Goal: Task Accomplishment & Management: Use online tool/utility

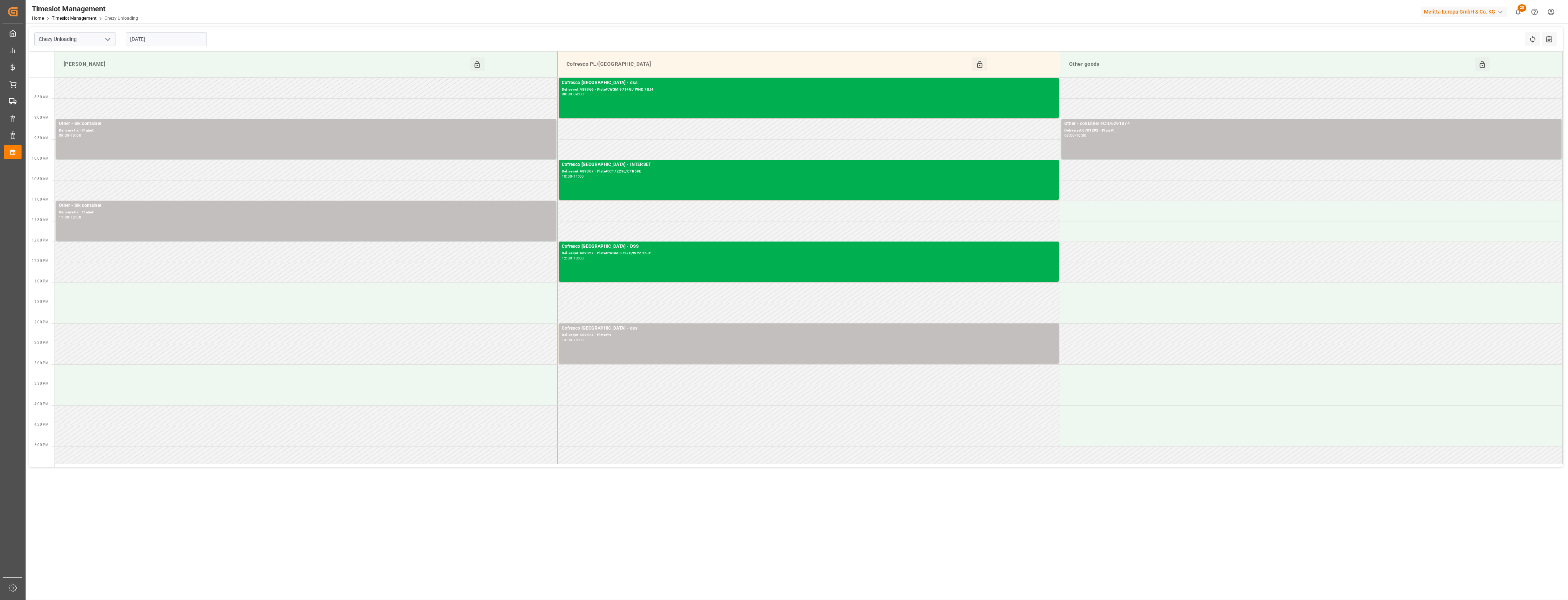
click at [176, 40] on input "[DATE]" at bounding box center [166, 39] width 81 height 14
click at [111, 38] on icon "open menu" at bounding box center [108, 40] width 9 height 9
click at [79, 59] on div "Chezy Loading" at bounding box center [75, 55] width 80 height 16
type input "Chezy Loading"
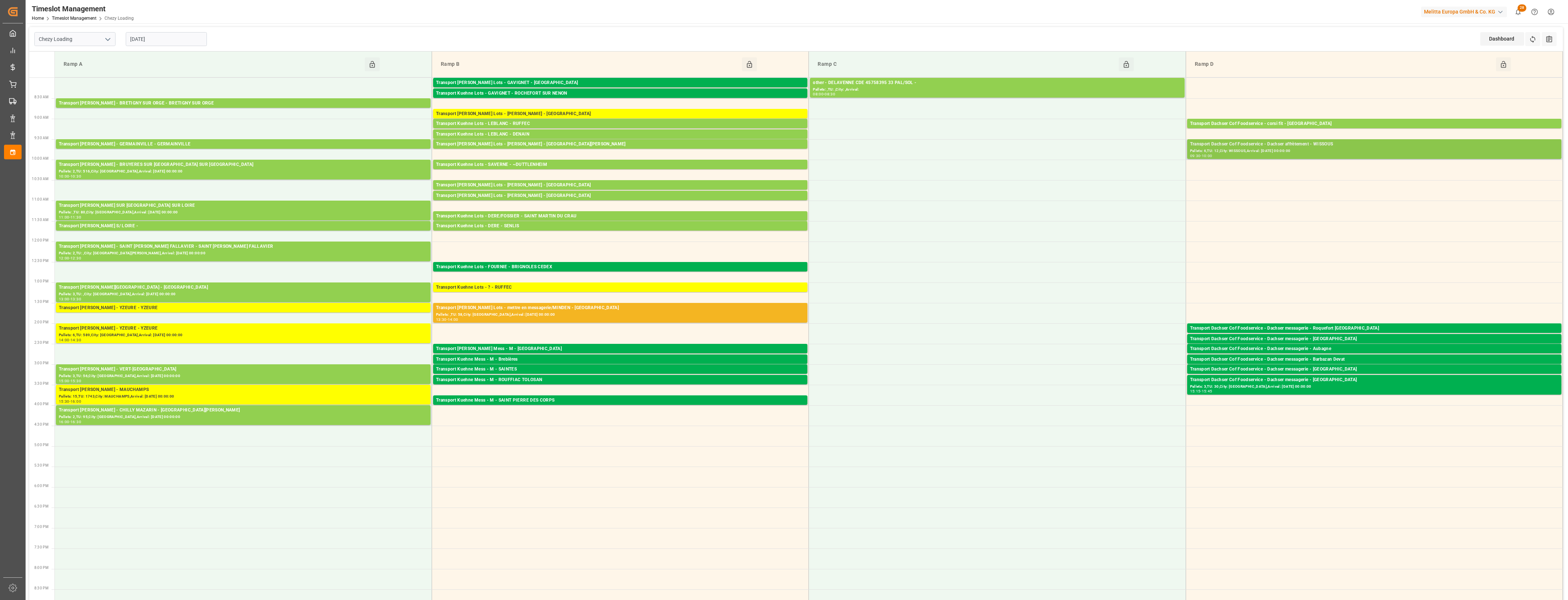
click at [1352, 150] on div "Pallets: 6,TU: 12,City: WISSOUS,Arrival: [DATE] 00:00:00" at bounding box center [1374, 151] width 368 height 6
click at [1095, 178] on button "Open" at bounding box center [1091, 177] width 51 height 9
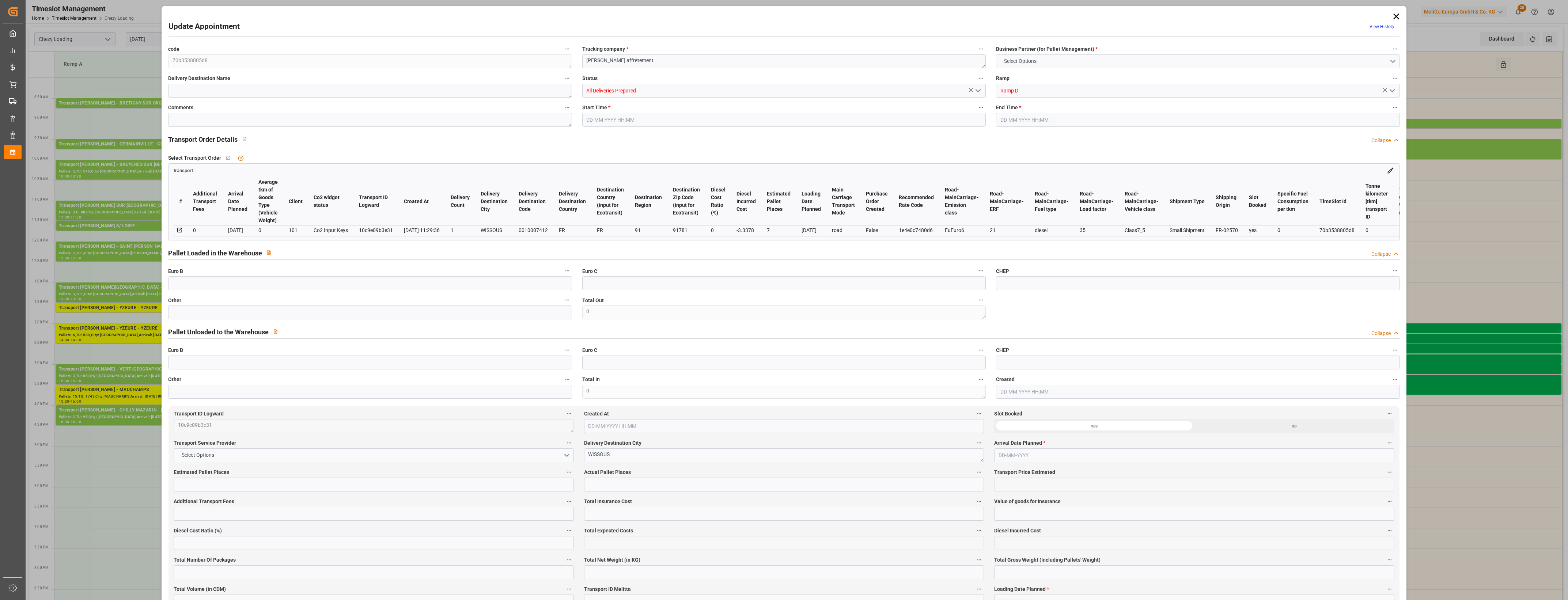
type input "7"
type input "189.65"
type input "0"
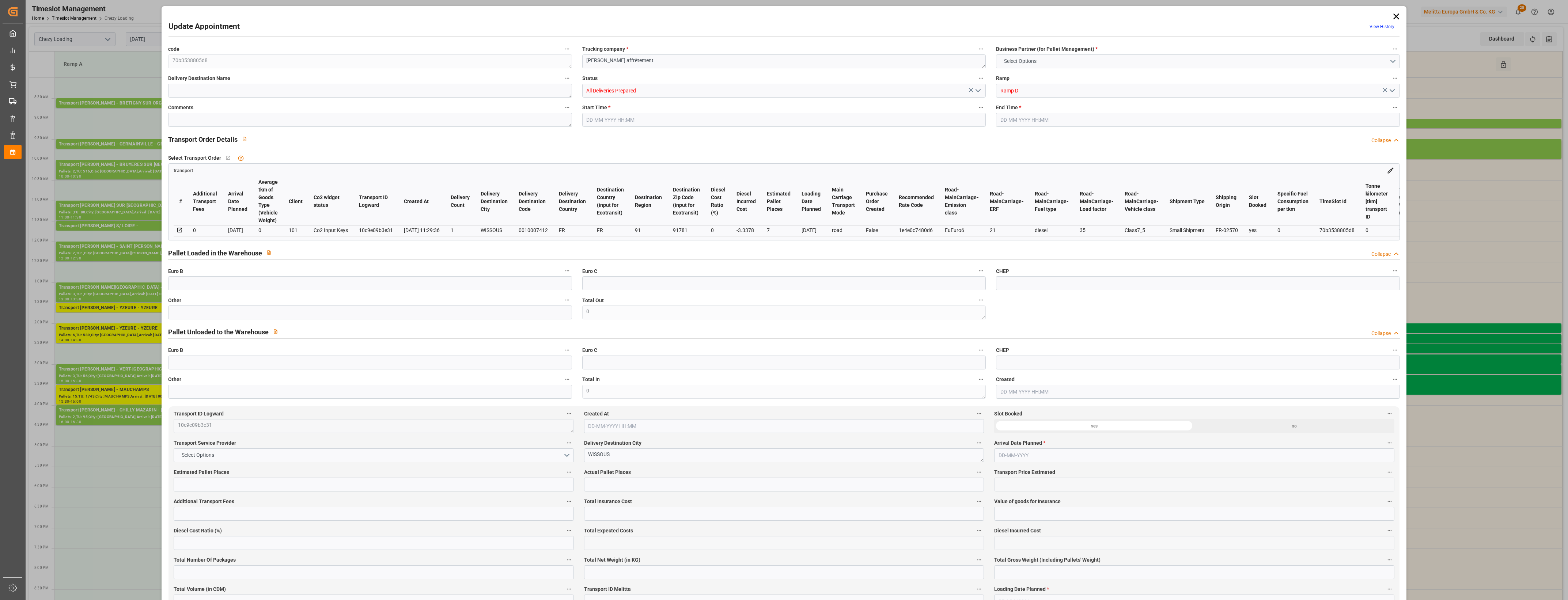
type input "186.3122"
type input "-3.3378"
type input "0"
type input "1387.04"
type input "1827.32"
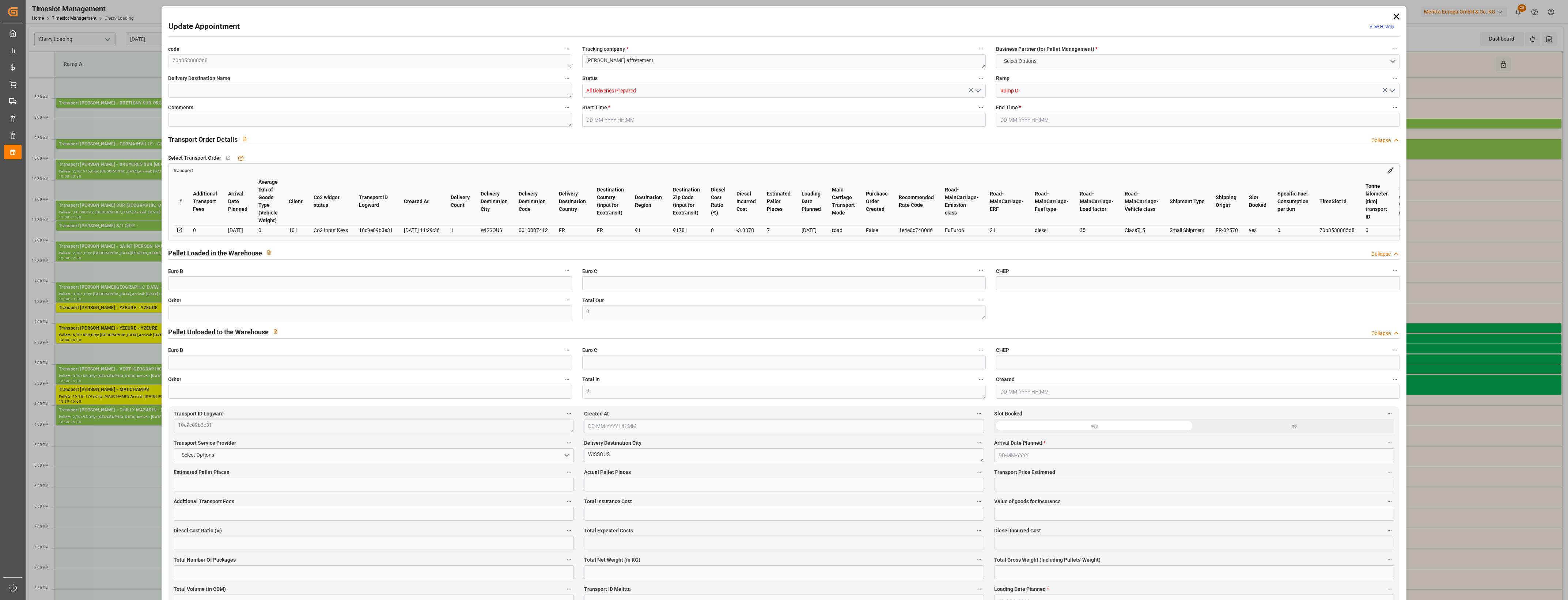
type input "5295"
type input "91"
type input "6"
type input "12"
type input "7"
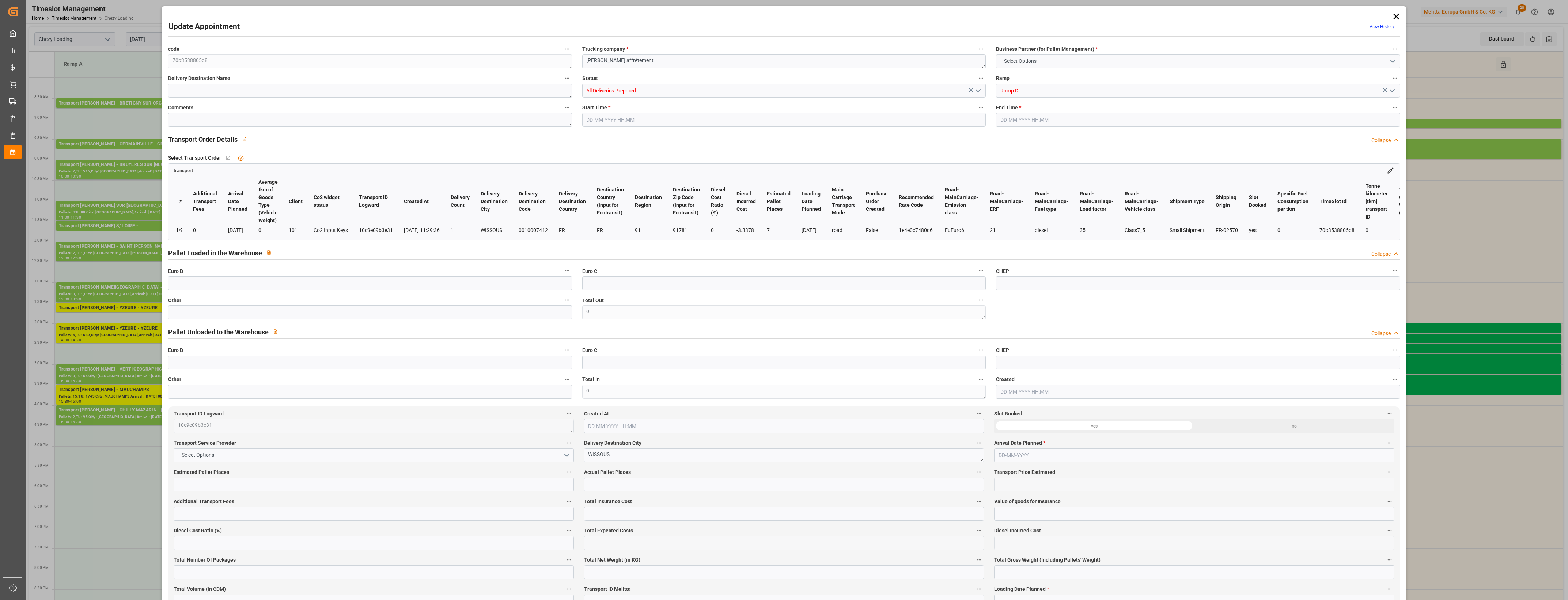
type input "101"
type input "1653.56"
type input "0"
type input "4710.8598"
type input "0"
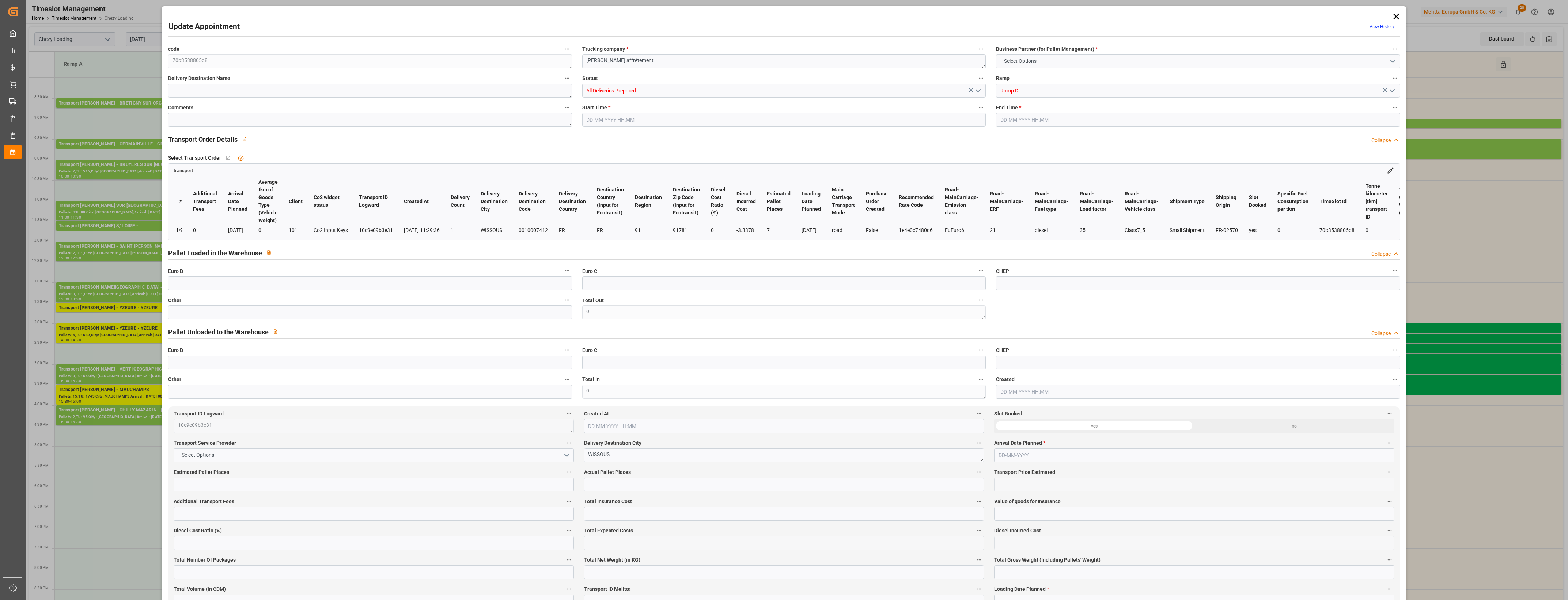
type input "0"
type input "21"
type input "35"
type input "11-09-2025 09:30"
type input "11-09-2025 10:00"
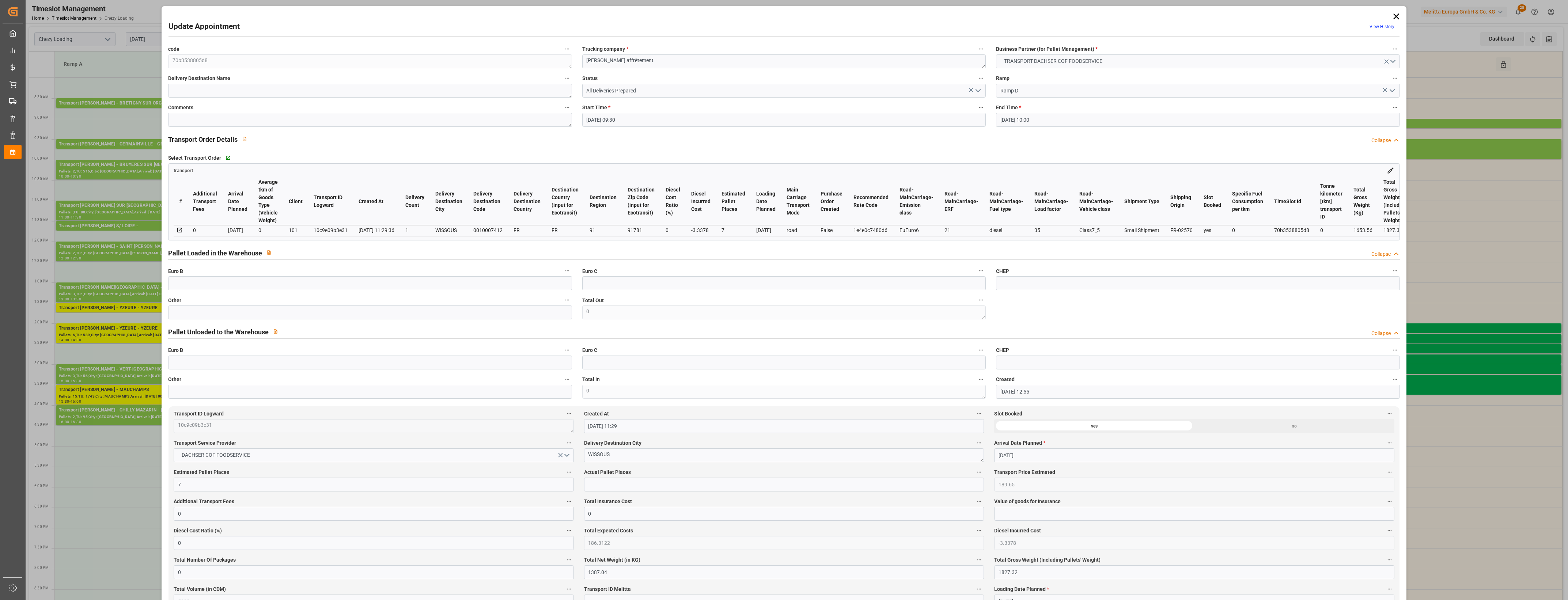
type input "05-09-2025 12:55"
type input "05-09-2025 11:29"
type input "12-09-2025"
type input "10-09-2025"
click at [1392, 15] on icon at bounding box center [1396, 16] width 10 height 10
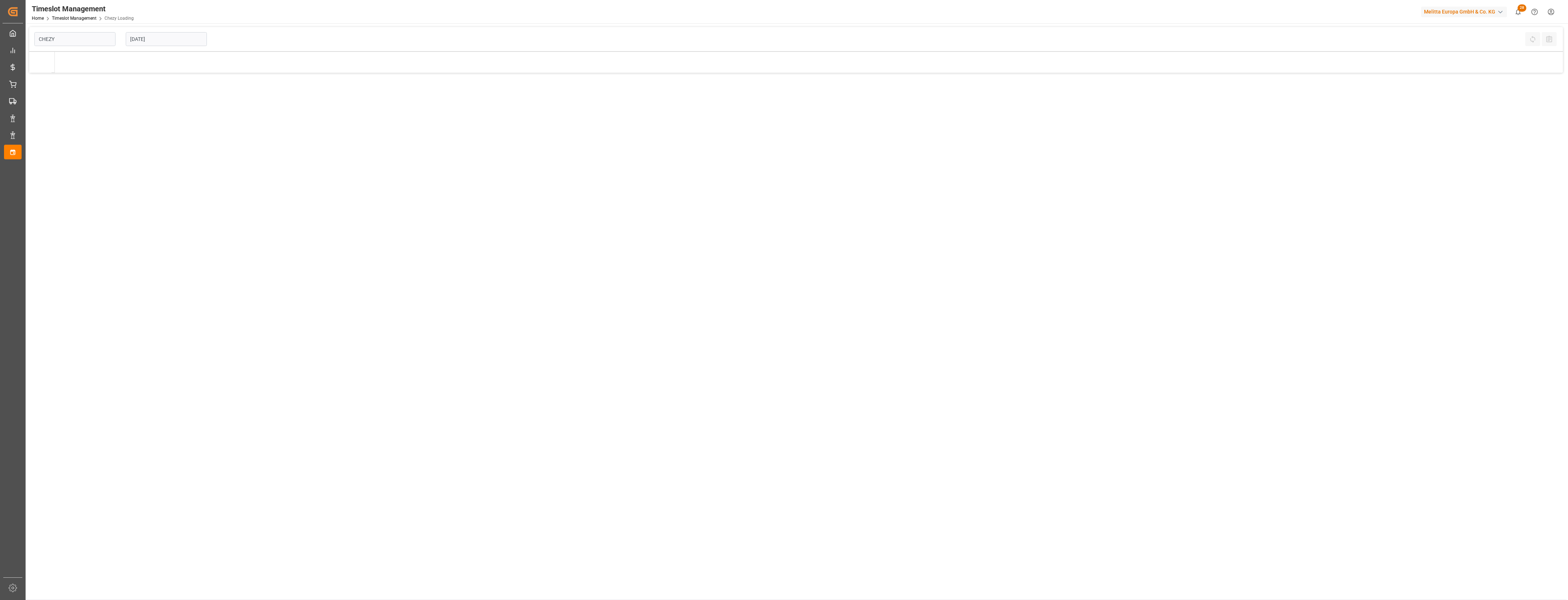
type input "Chezy Loading"
